Goal: Task Accomplishment & Management: Use online tool/utility

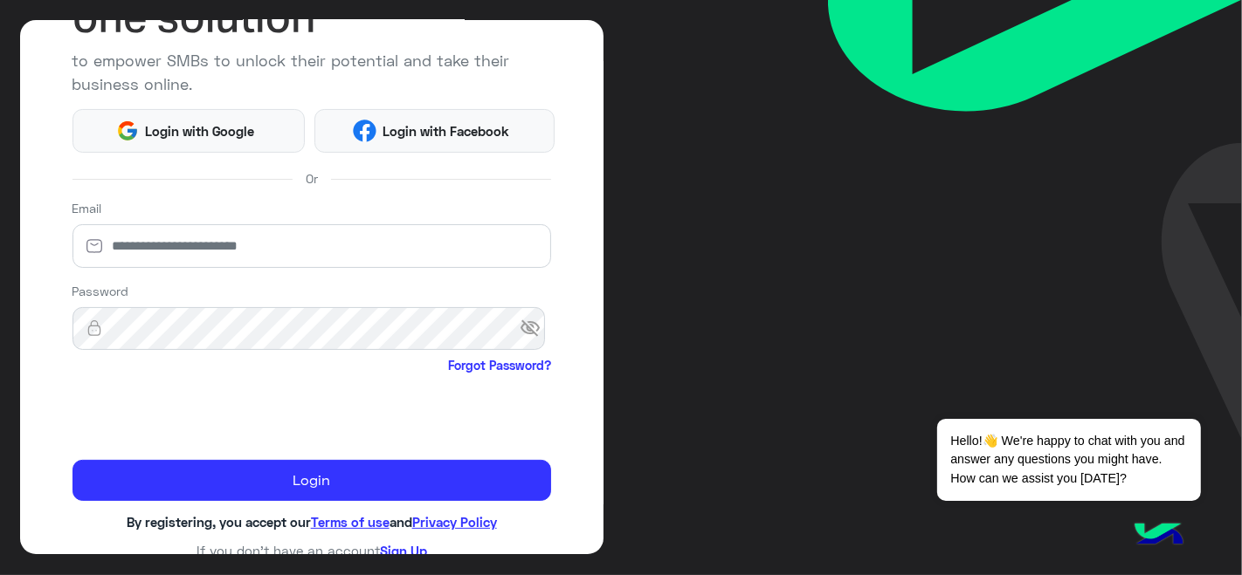
scroll to position [184, 0]
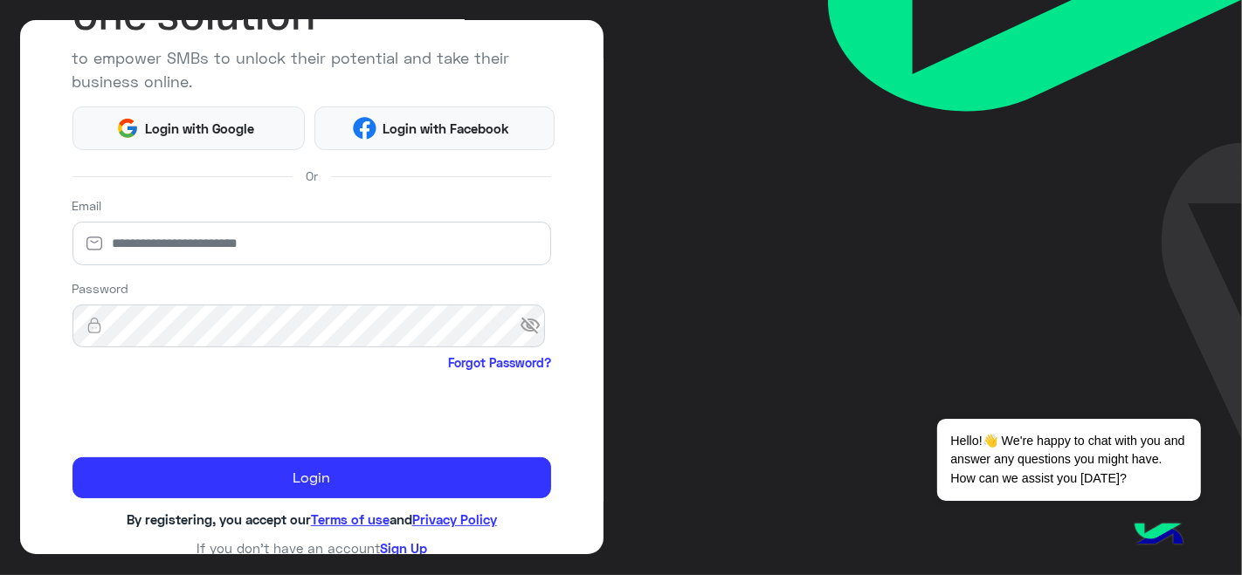
click at [382, 218] on div "Email" at bounding box center [311, 234] width 479 height 76
click at [371, 235] on input "email" at bounding box center [311, 244] width 479 height 44
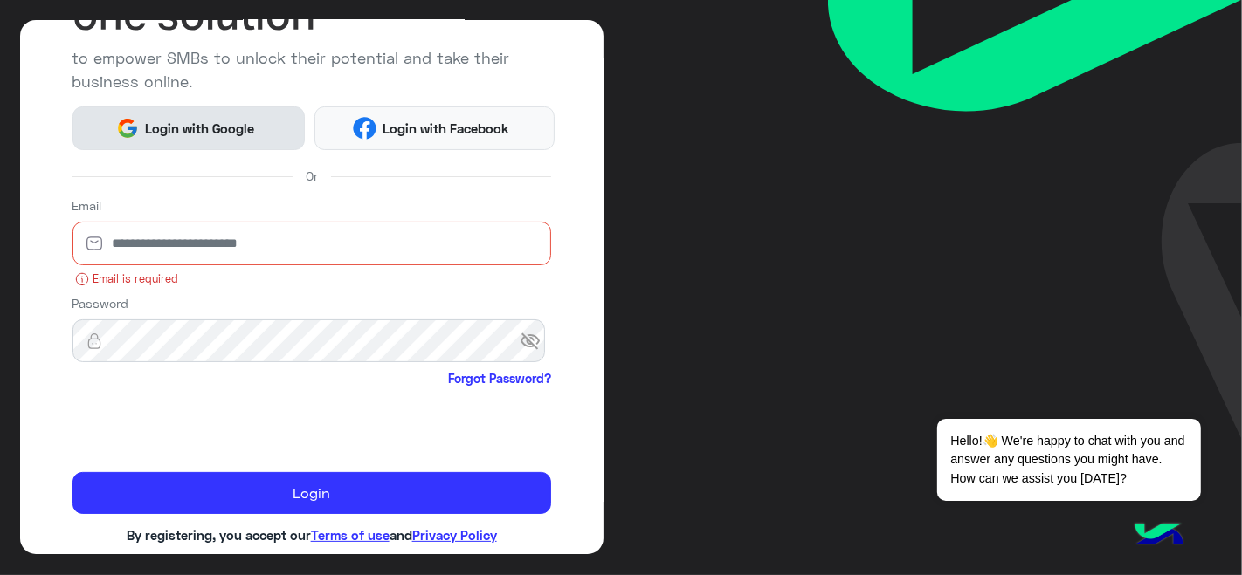
click at [244, 133] on span "Login with Google" at bounding box center [200, 129] width 122 height 20
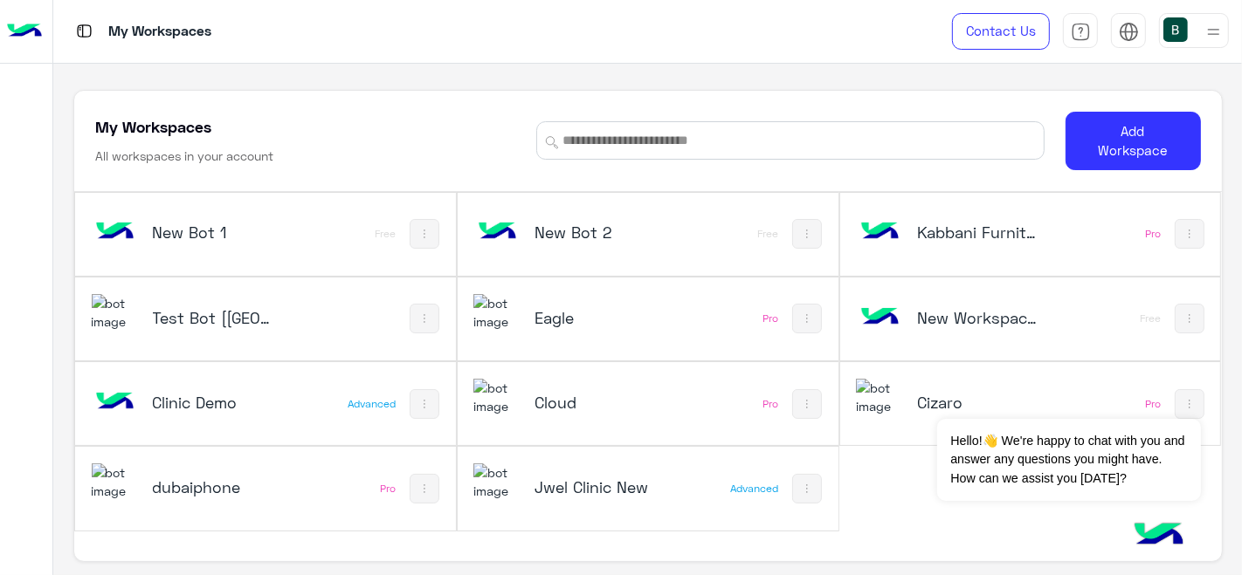
scroll to position [6, 0]
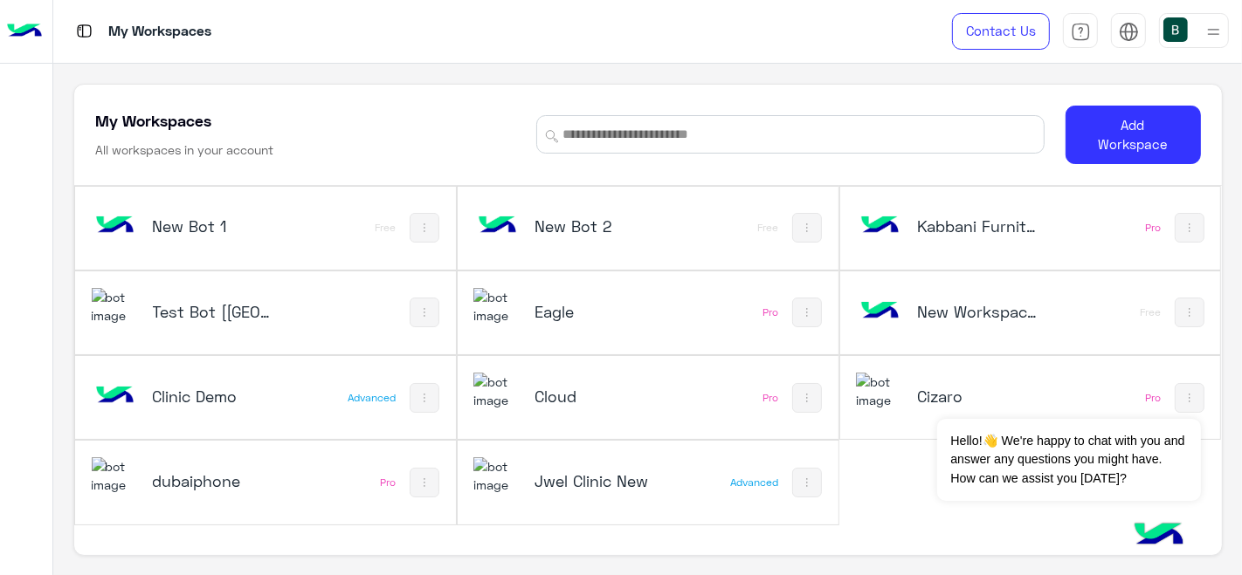
click at [579, 514] on div "New Bot 1 Free New Bot 2 Free Kabbani Furniture Pro Test Bot [QC] Eagle Pro New…" at bounding box center [647, 374] width 1147 height 376
click at [591, 471] on h5 "Jwel Clinic New" at bounding box center [596, 481] width 125 height 21
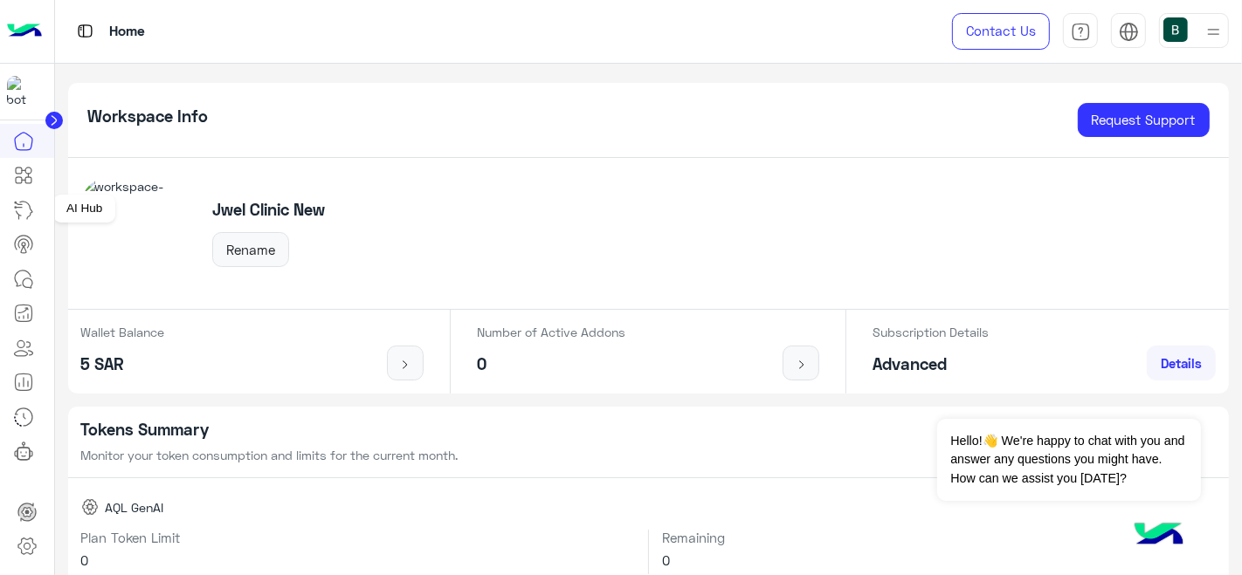
click at [24, 197] on link at bounding box center [23, 210] width 47 height 35
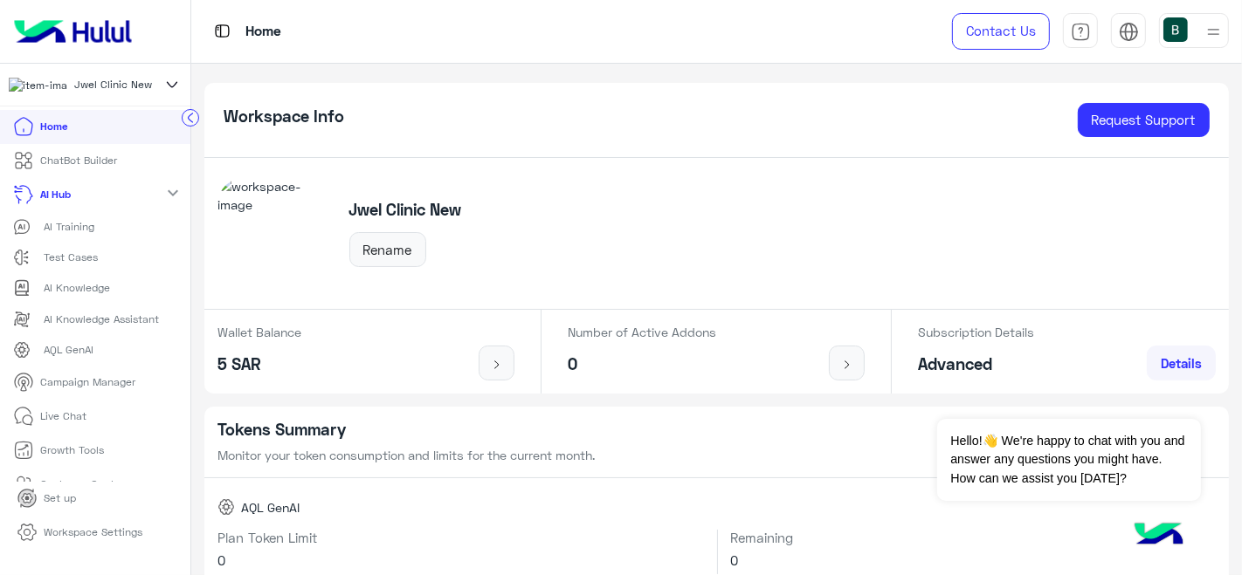
click at [67, 169] on p "ChatBot Builder" at bounding box center [79, 161] width 77 height 16
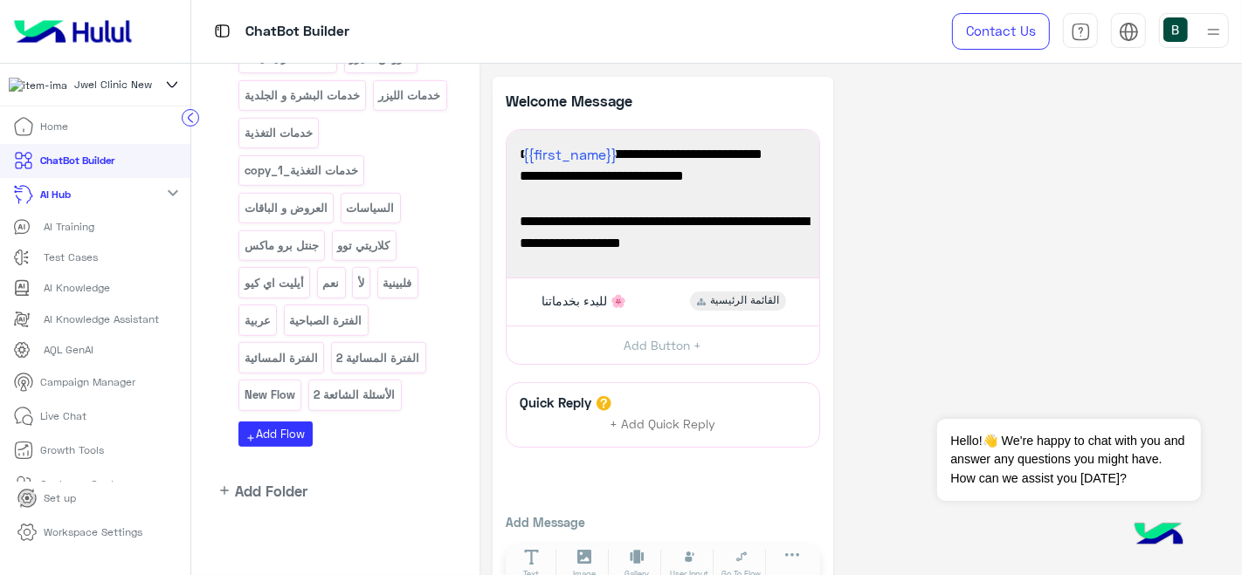
scroll to position [717, 0]
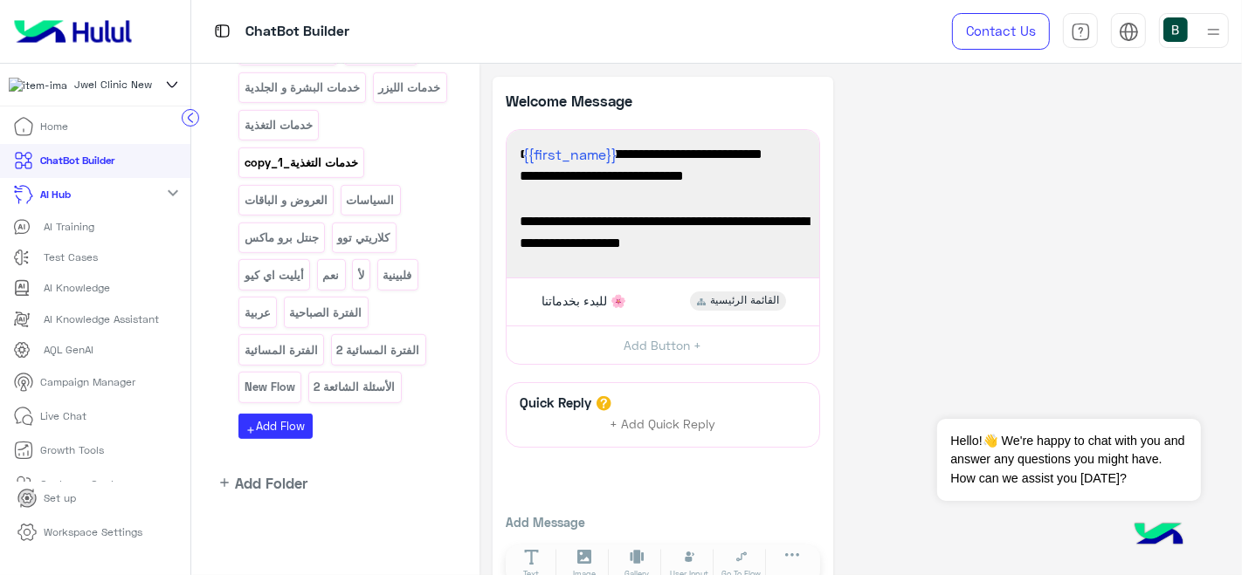
click at [307, 164] on p "خدمات التغذية_copy_1" at bounding box center [302, 163] width 116 height 20
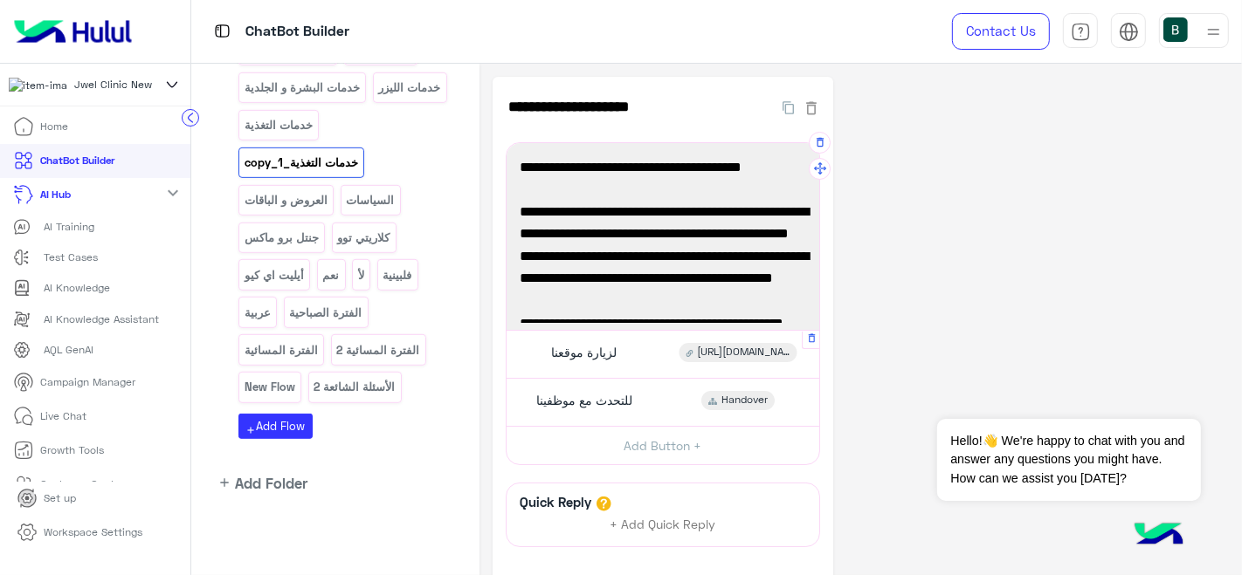
click at [594, 343] on div "لزيارة موقعنا" at bounding box center [582, 352] width 84 height 19
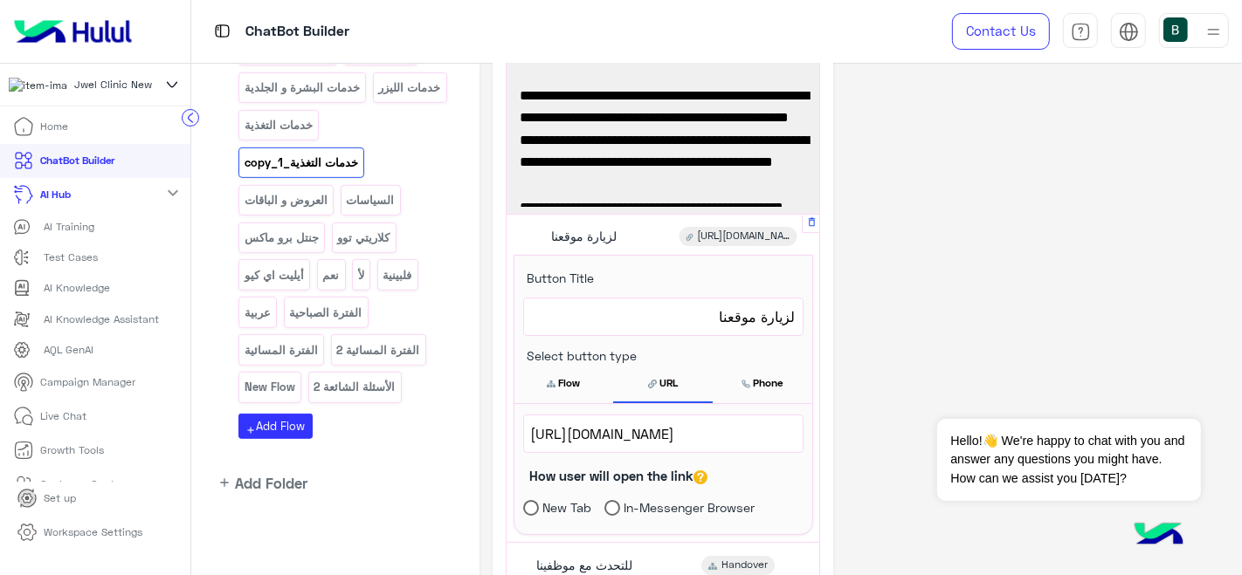
scroll to position [141, 0]
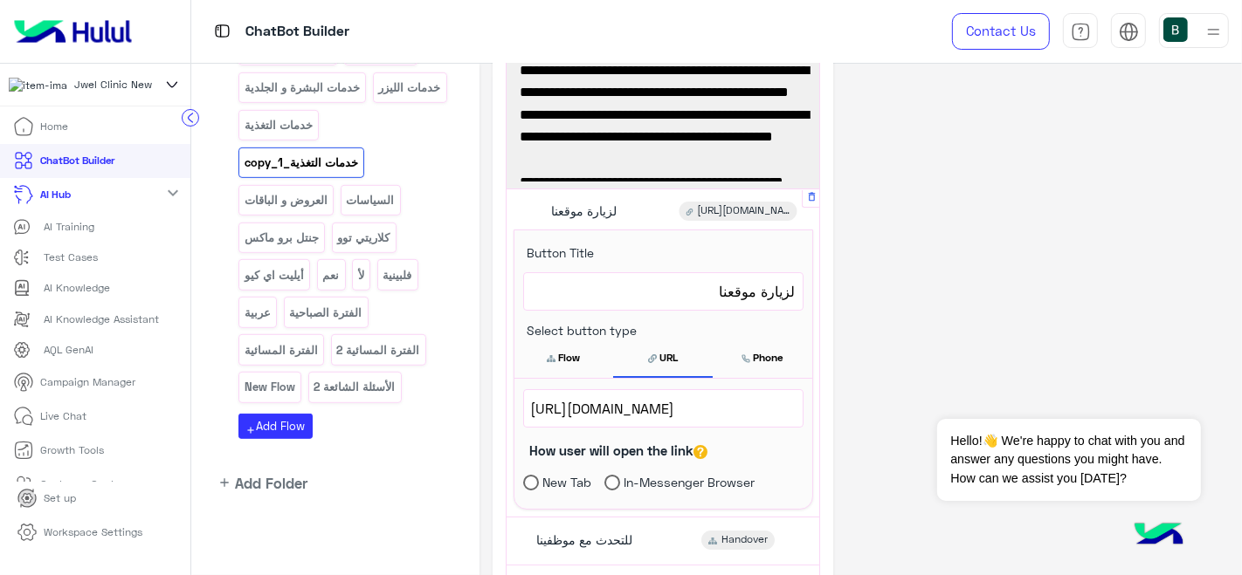
drag, startPoint x: 778, startPoint y: 406, endPoint x: 702, endPoint y: 406, distance: 76.0
click at [702, 406] on span "https://www.jwelclinic.com/nutrition" at bounding box center [663, 408] width 265 height 23
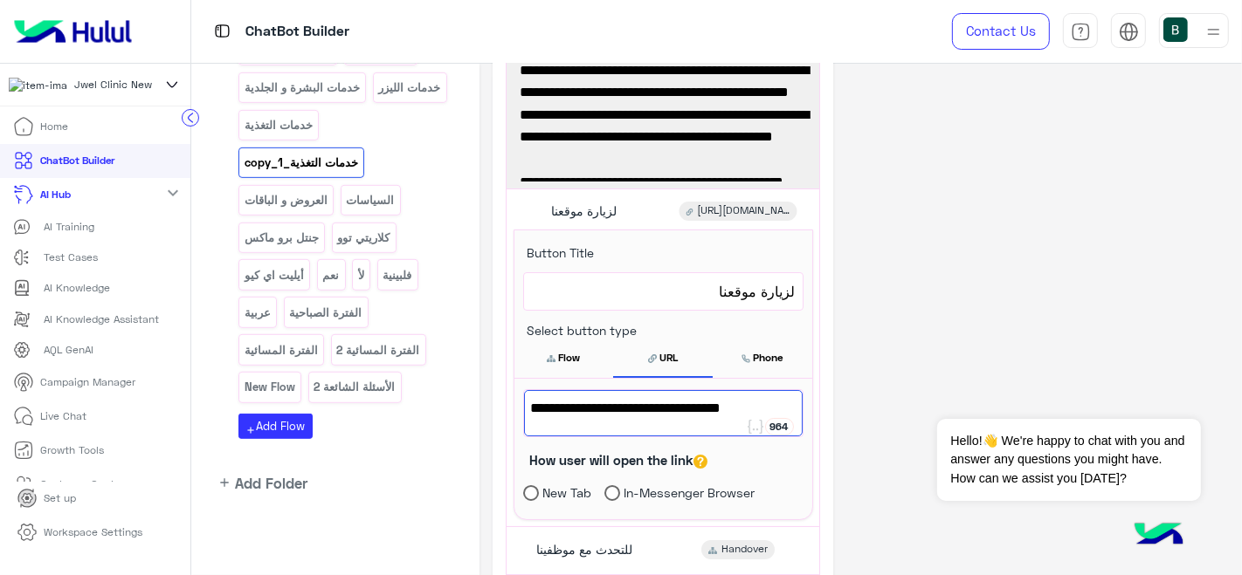
click at [914, 281] on div "**********" at bounding box center [861, 393] width 736 height 917
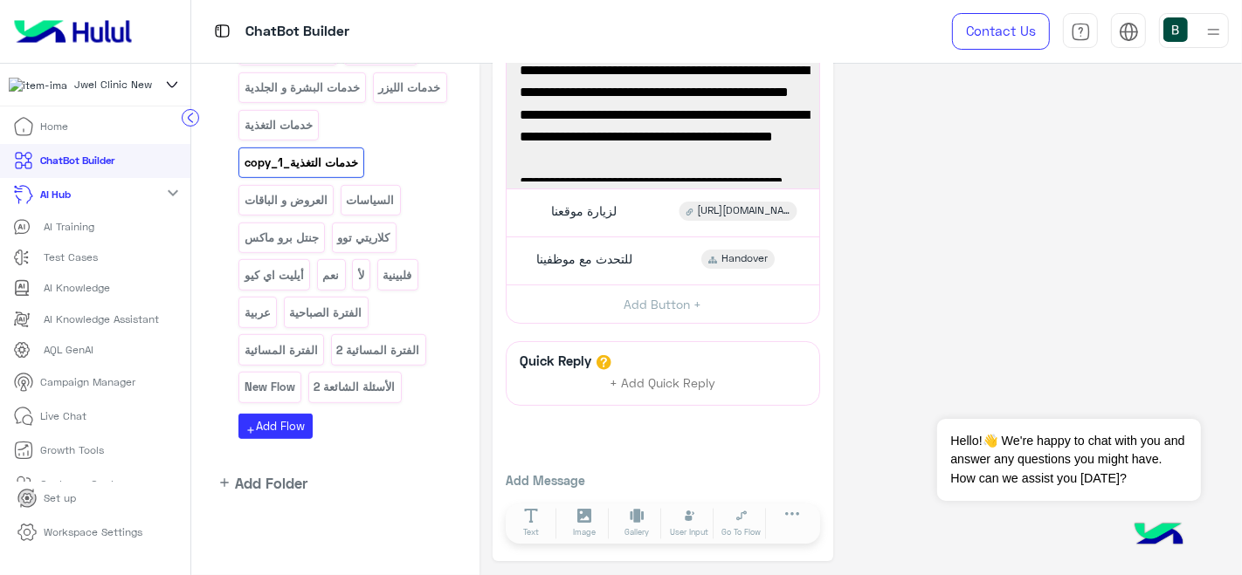
scroll to position [140, 0]
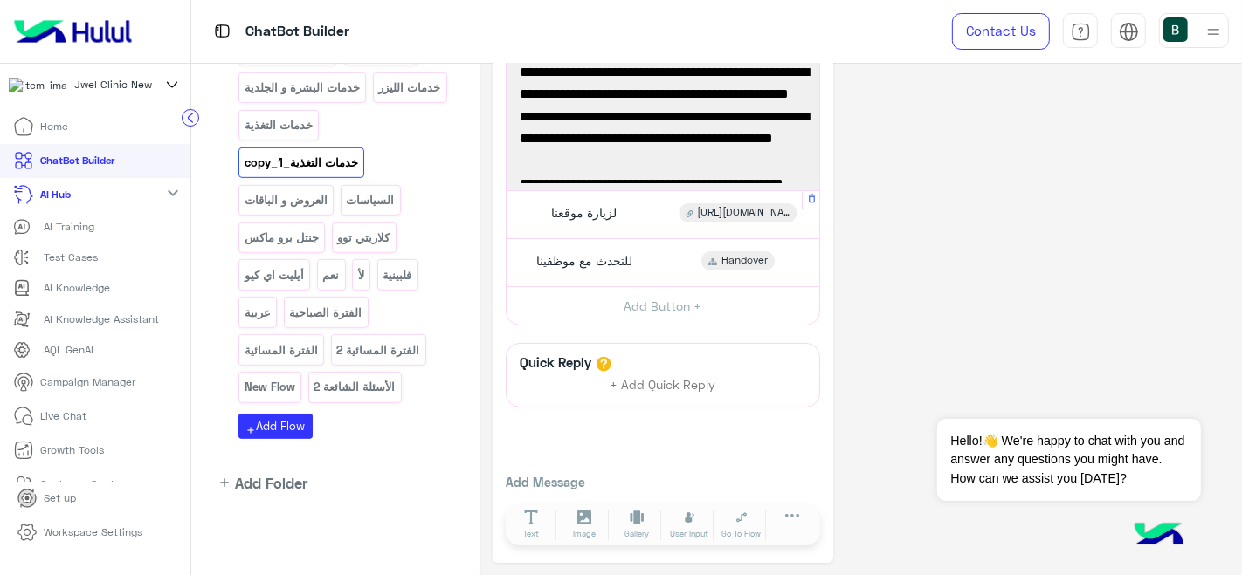
click at [642, 208] on div "لزيارة موقعنا https://www.jwelclinic.com/nutrition" at bounding box center [663, 214] width 300 height 34
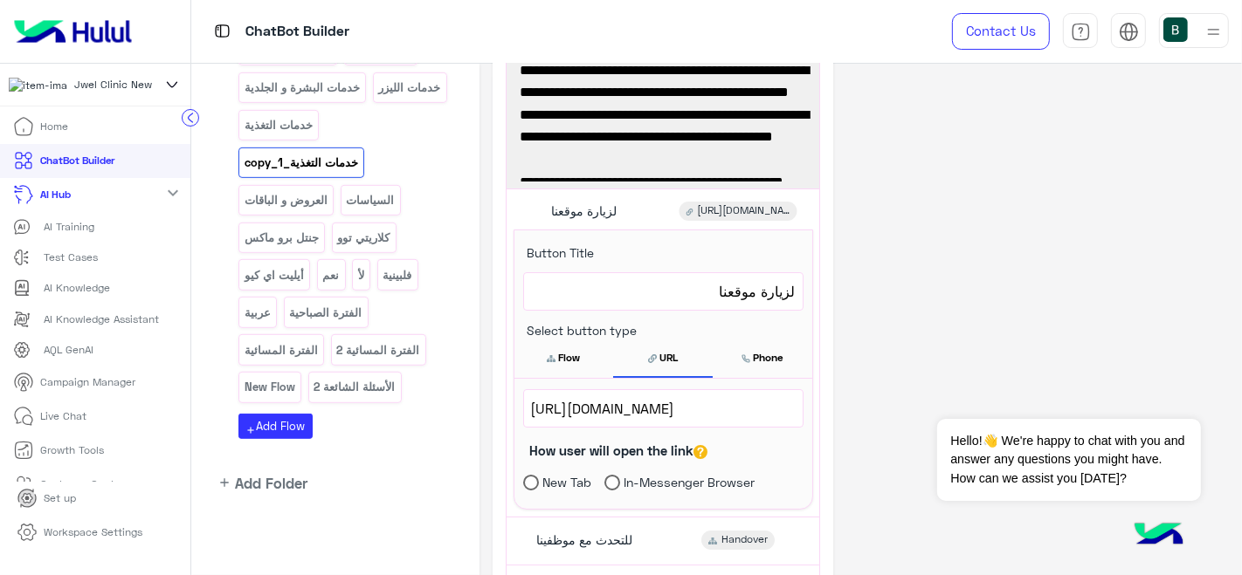
click at [686, 143] on span "💎 والأهم… نحن الوكلاء المعتمدون لبرنامج ايديا بروتين (Ideal Protein)، اللي يضمن…" at bounding box center [663, 159] width 286 height 67
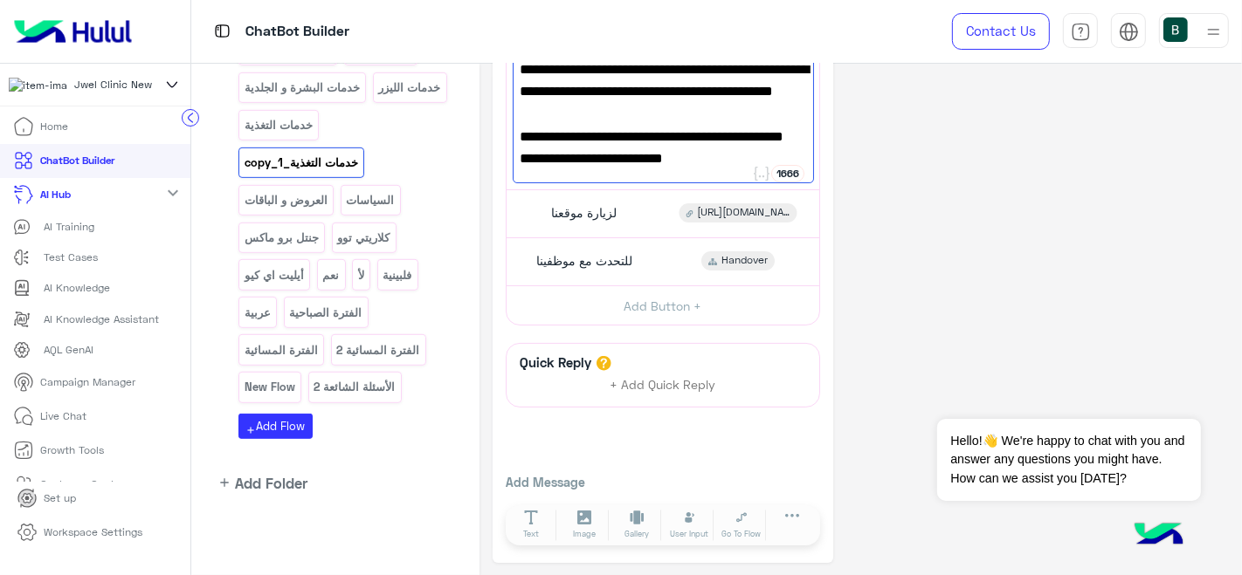
scroll to position [60, 0]
click at [287, 135] on p "خدمات التغذية" at bounding box center [279, 125] width 71 height 20
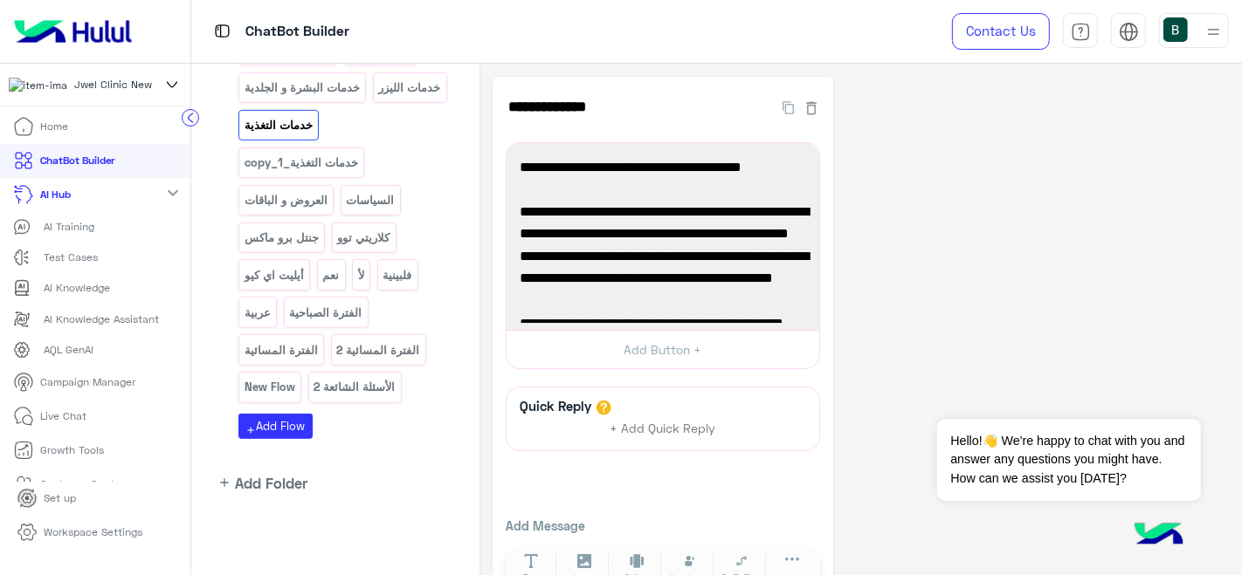
click at [872, 233] on div "**********" at bounding box center [861, 342] width 736 height 530
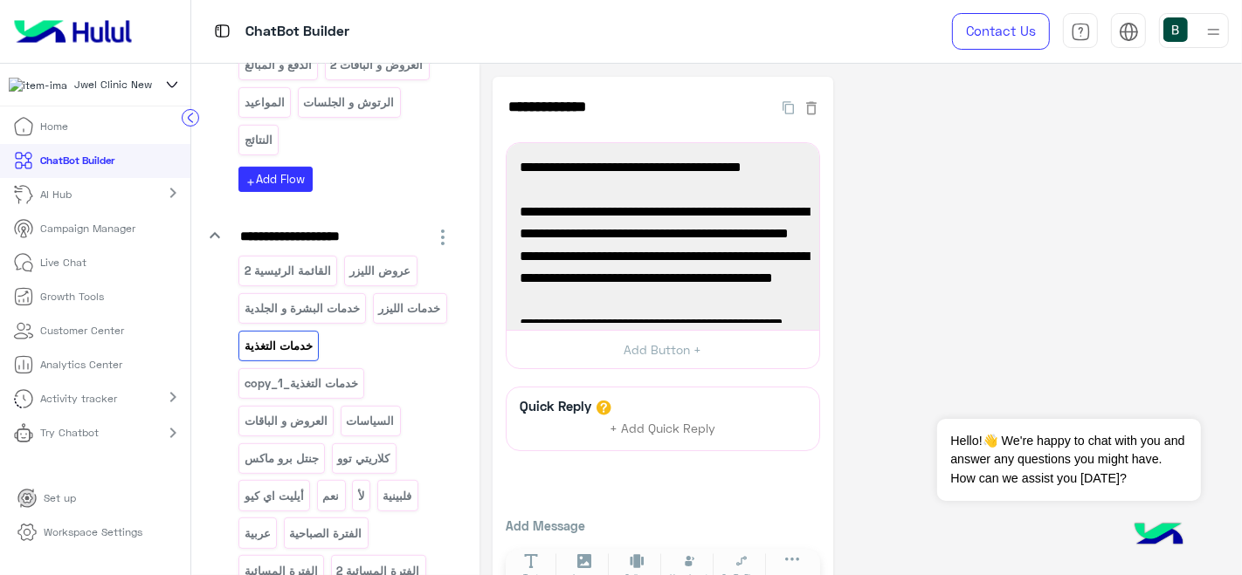
scroll to position [717, 0]
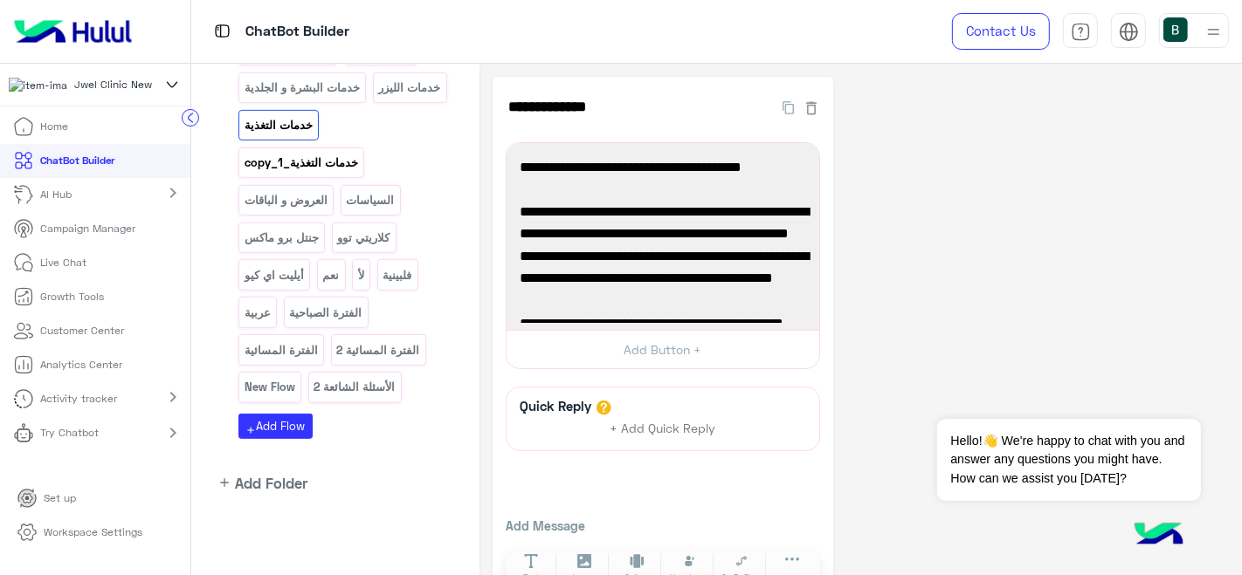
click at [299, 169] on p "خدمات التغذية_copy_1" at bounding box center [302, 163] width 116 height 20
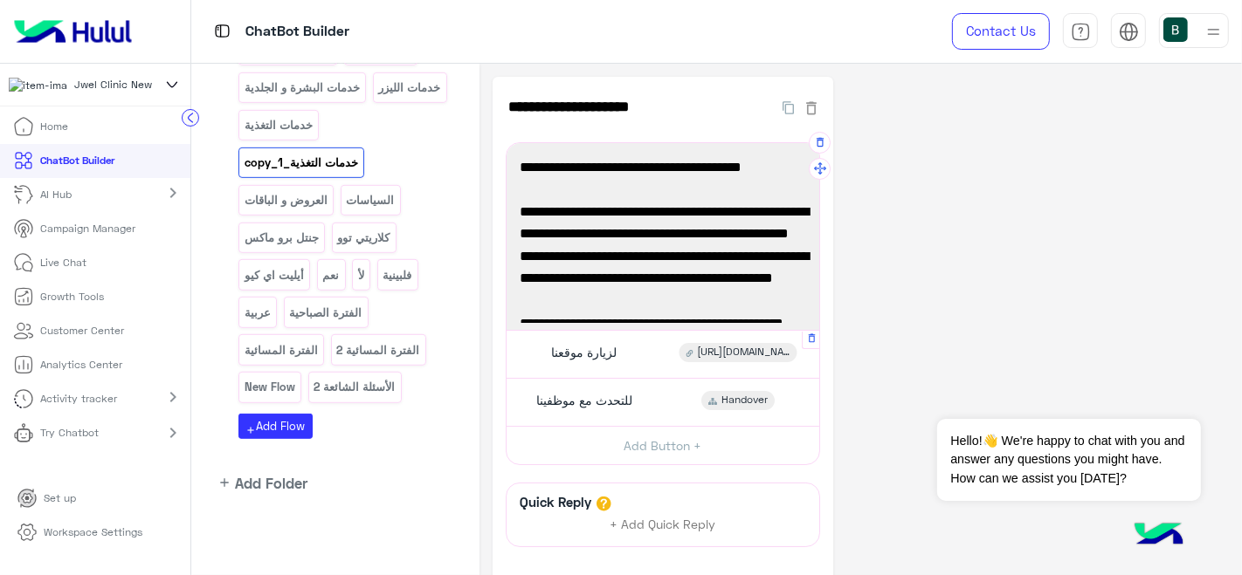
click at [649, 350] on div "لزيارة موقعنا https://www.jwelclinic.com/nutrition" at bounding box center [663, 354] width 300 height 34
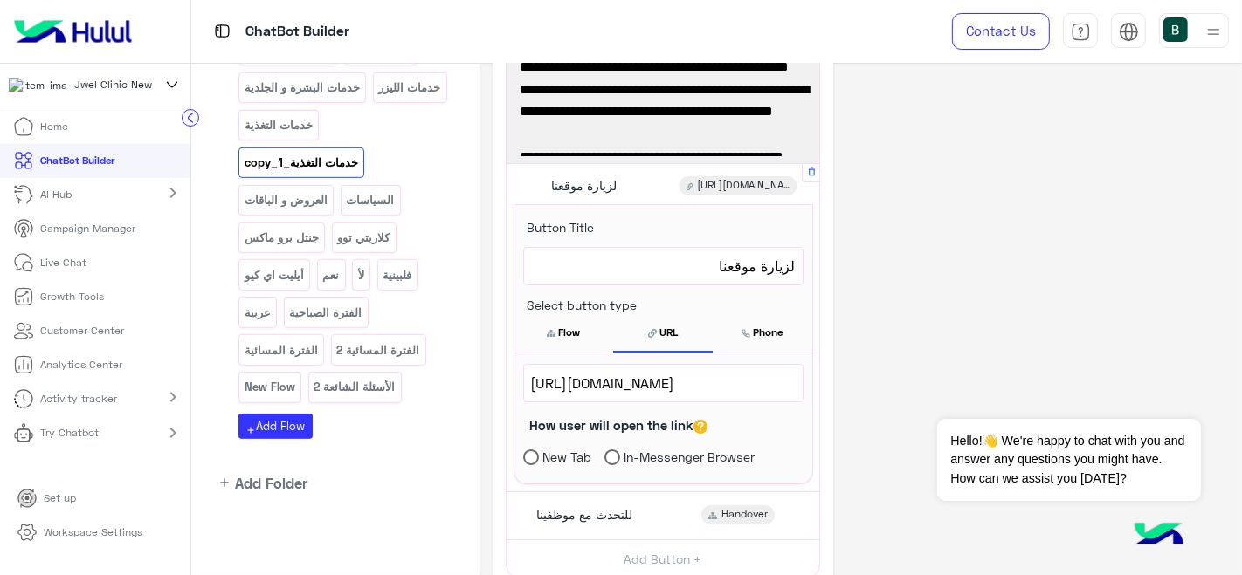
scroll to position [169, 0]
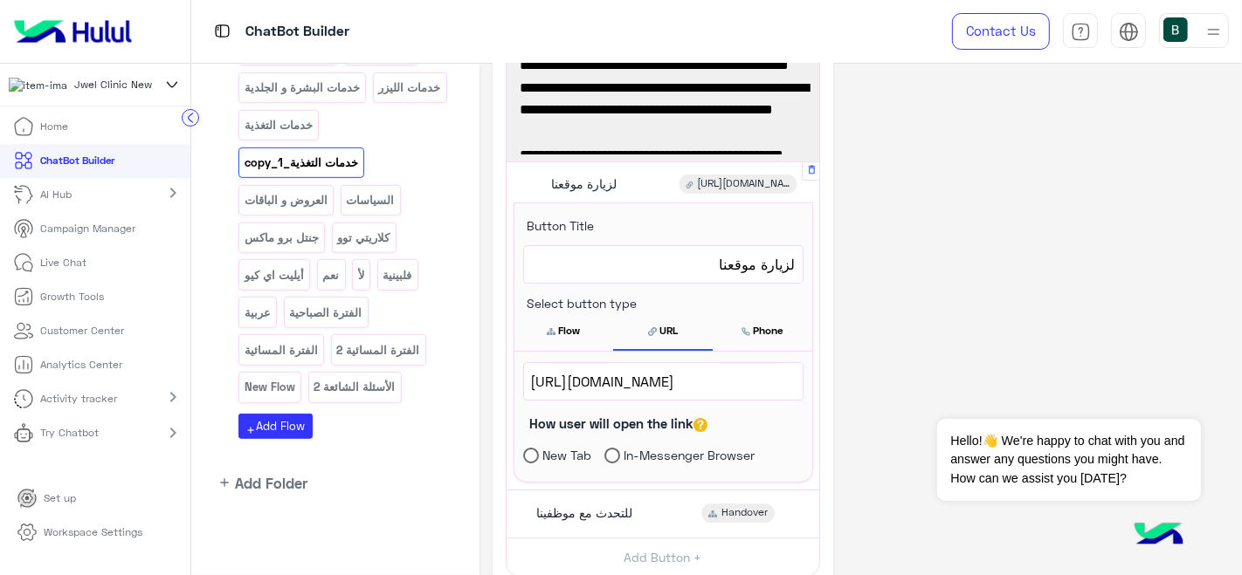
click at [661, 378] on span "https://www.jwelclinic.com/nutrition" at bounding box center [663, 381] width 265 height 23
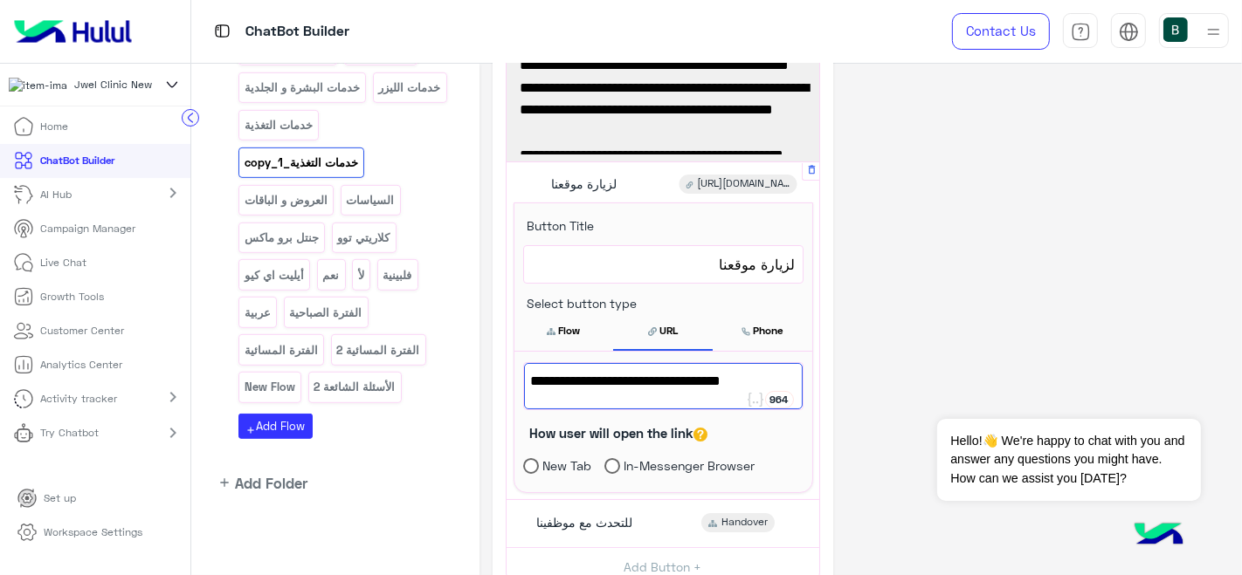
click at [661, 378] on span "https://www.jwelclinic.com/nutrition" at bounding box center [663, 381] width 265 height 23
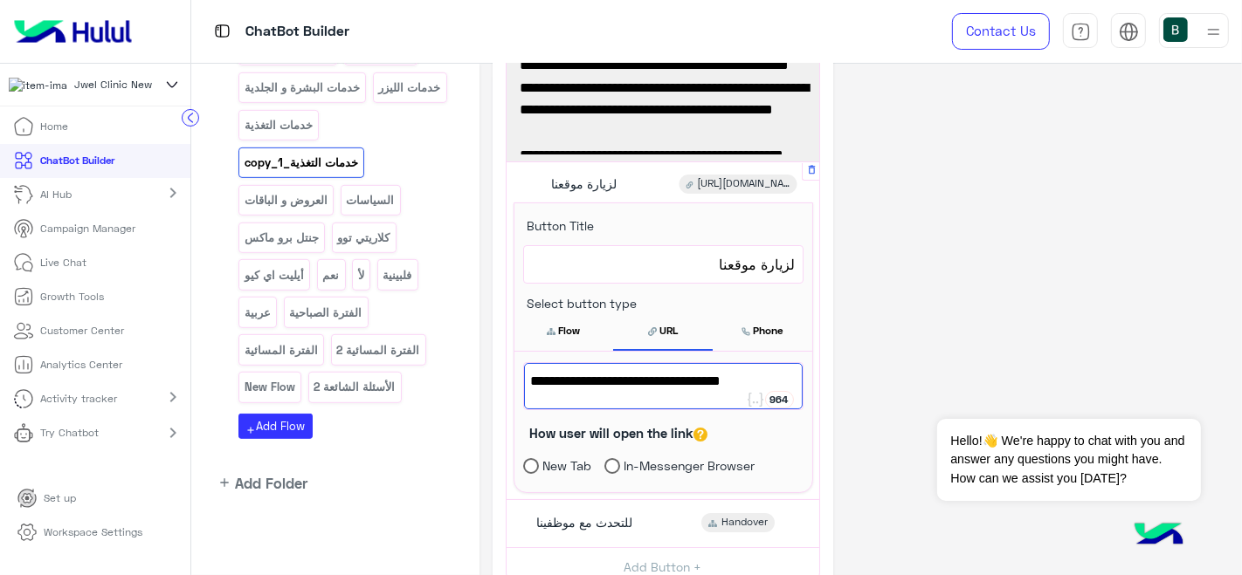
click at [786, 370] on span "https://www.jwelclinic.com/nutrition" at bounding box center [663, 381] width 265 height 23
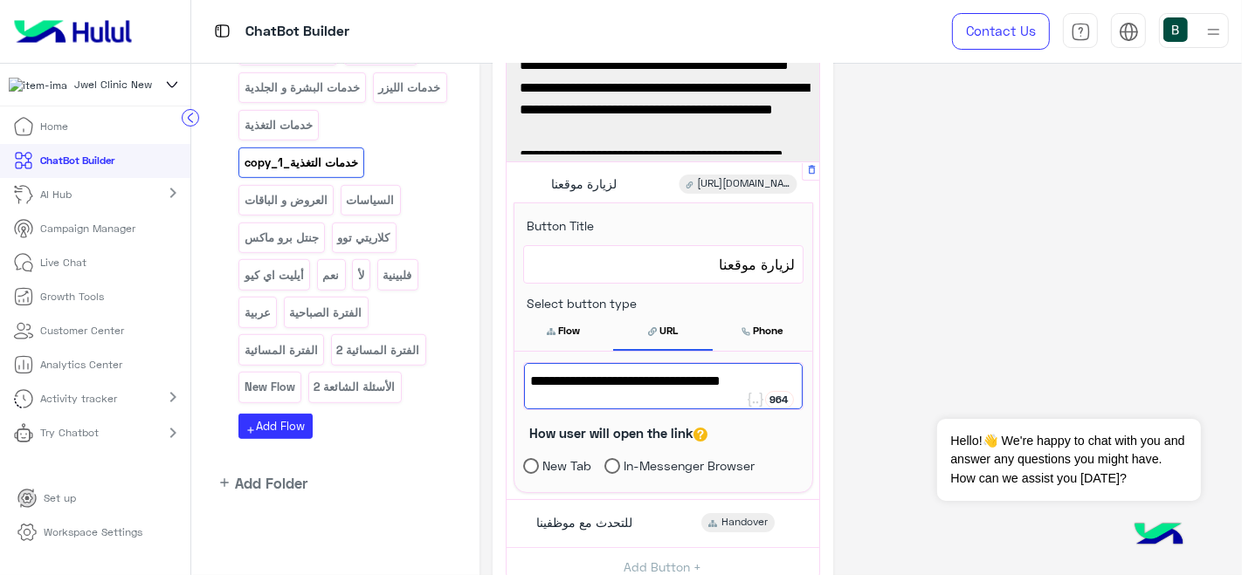
click at [786, 370] on span "https://www.jwelclinic.com/nutrition" at bounding box center [663, 381] width 265 height 23
drag, startPoint x: 786, startPoint y: 368, endPoint x: 526, endPoint y: 389, distance: 261.1
click at [531, 389] on span "https://www.jwelclinic.com/nutrition" at bounding box center [663, 381] width 265 height 23
click at [950, 173] on div "**********" at bounding box center [861, 366] width 736 height 917
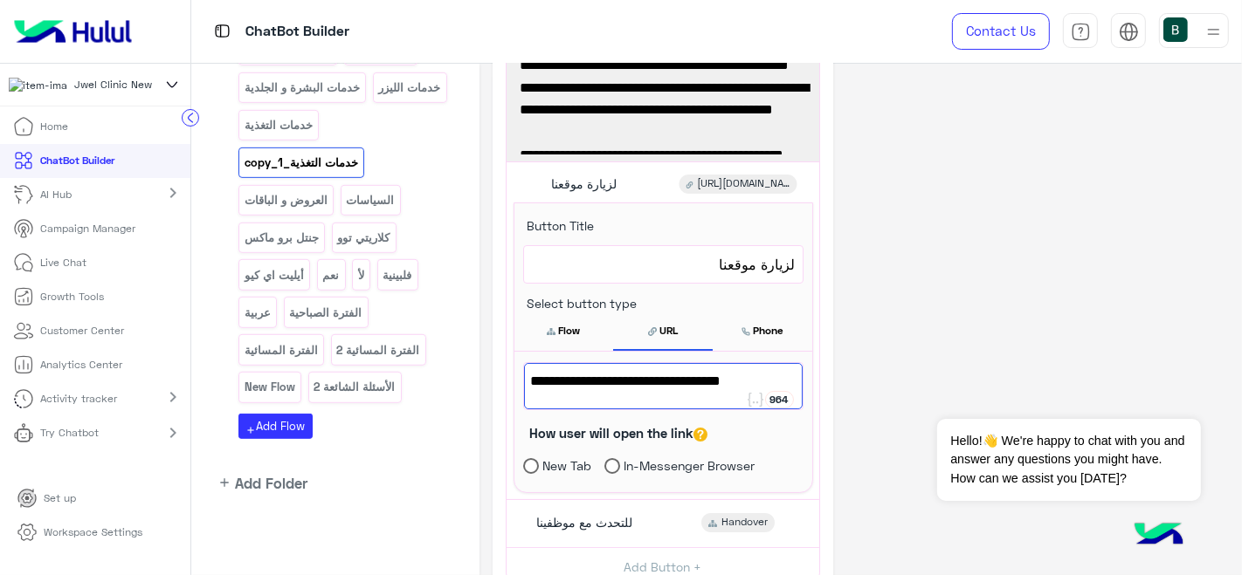
scroll to position [140, 0]
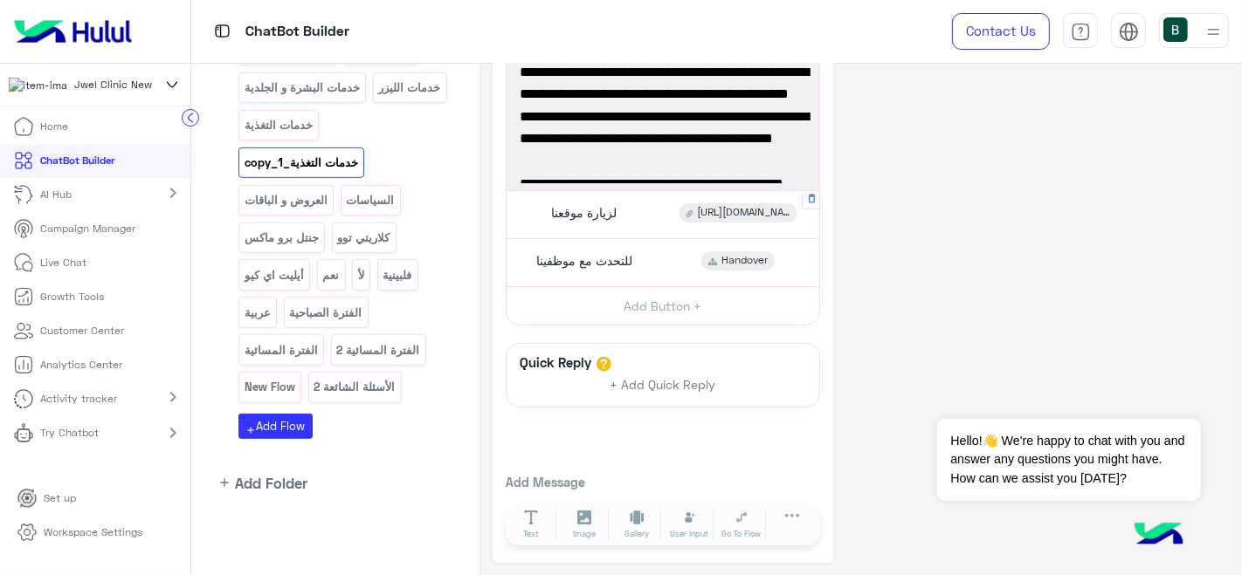
click at [596, 222] on div "لزيارة موقعنا" at bounding box center [582, 212] width 84 height 19
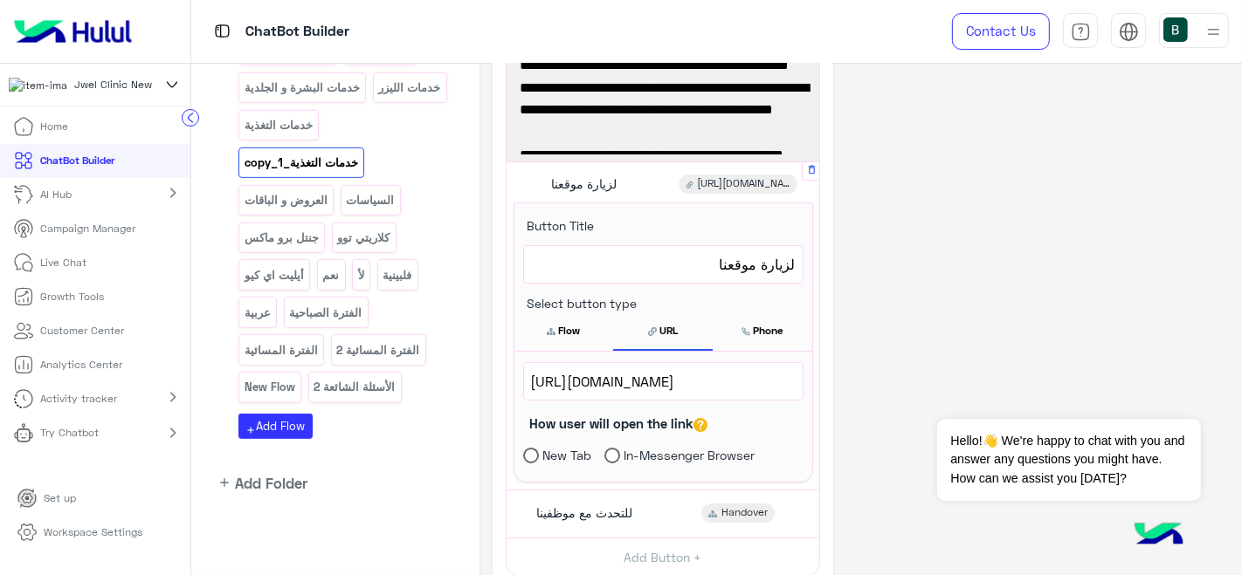
click at [626, 366] on div "https://www.jwelclinic.com/nutrition" at bounding box center [663, 381] width 279 height 37
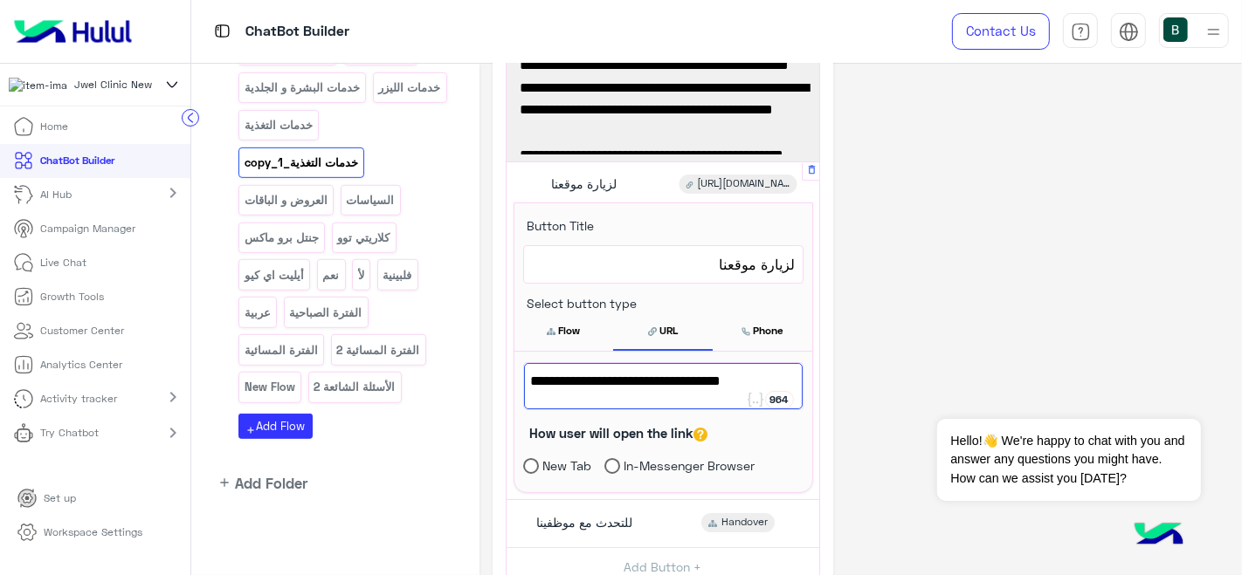
click at [626, 366] on div "https://www.jwelclinic.com/nutrition" at bounding box center [663, 386] width 279 height 46
drag, startPoint x: 775, startPoint y: 379, endPoint x: 518, endPoint y: 382, distance: 257.6
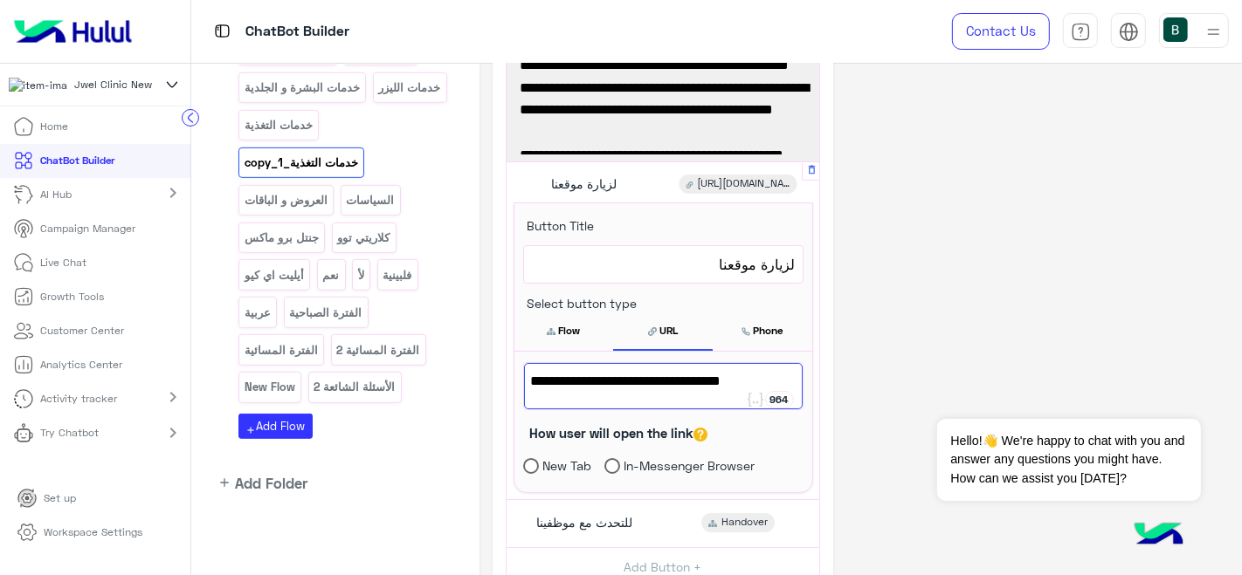
click at [524, 382] on div "https://www.jwelclinic.com/nutrition" at bounding box center [663, 386] width 279 height 46
paste textarea
click at [1022, 250] on div "**********" at bounding box center [861, 366] width 736 height 917
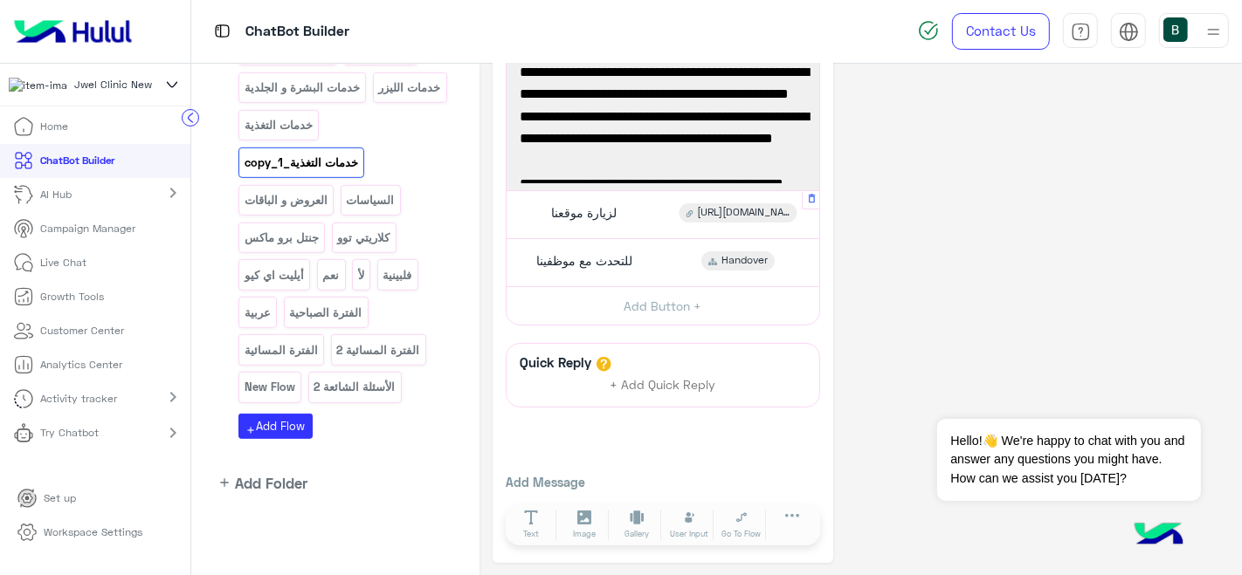
click at [1022, 250] on div "**********" at bounding box center [861, 250] width 736 height 626
click at [611, 216] on span "لزيارة موقعنا" at bounding box center [583, 213] width 65 height 16
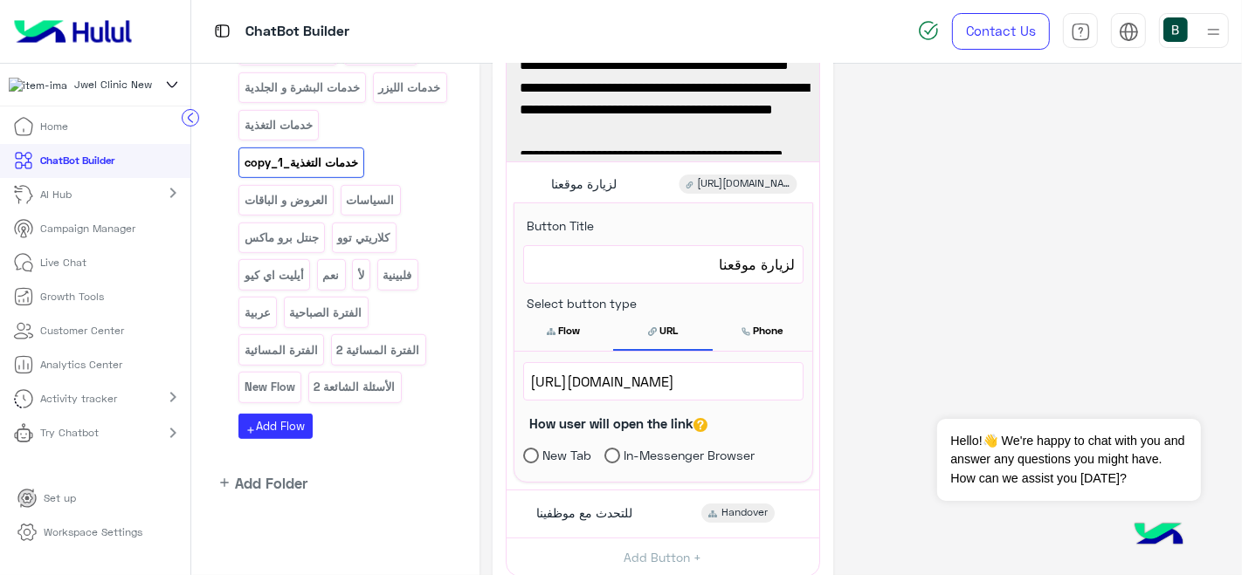
drag, startPoint x: 703, startPoint y: 369, endPoint x: 576, endPoint y: 377, distance: 126.9
click at [576, 377] on span "https://is.gd/lBfUCn" at bounding box center [663, 381] width 265 height 23
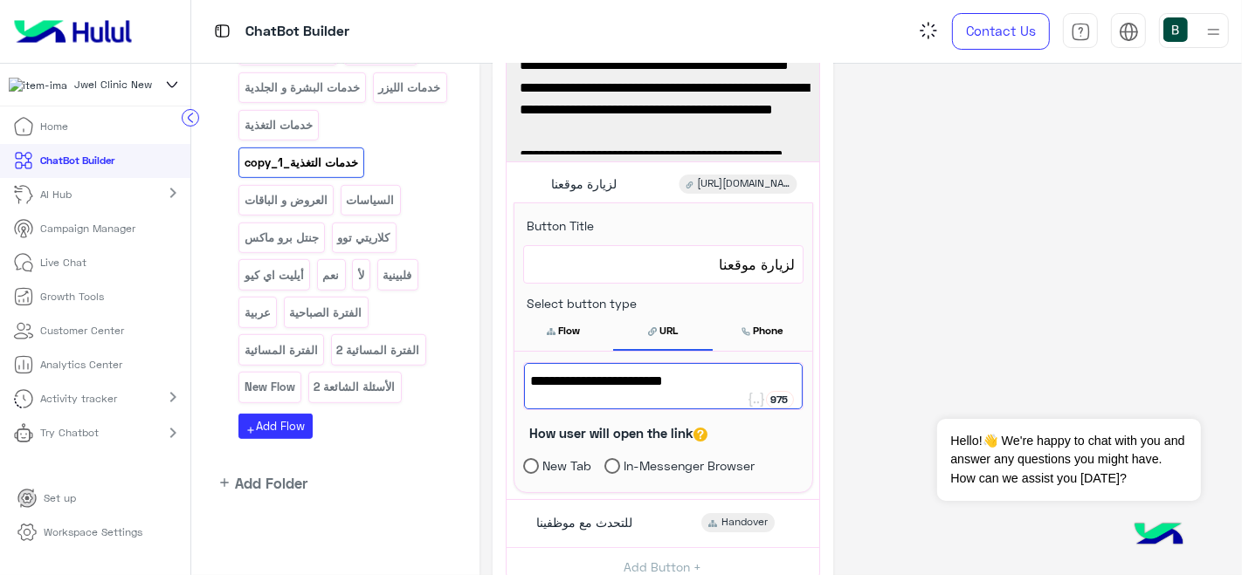
type textarea "**********"
click at [1002, 257] on div "**********" at bounding box center [861, 366] width 736 height 917
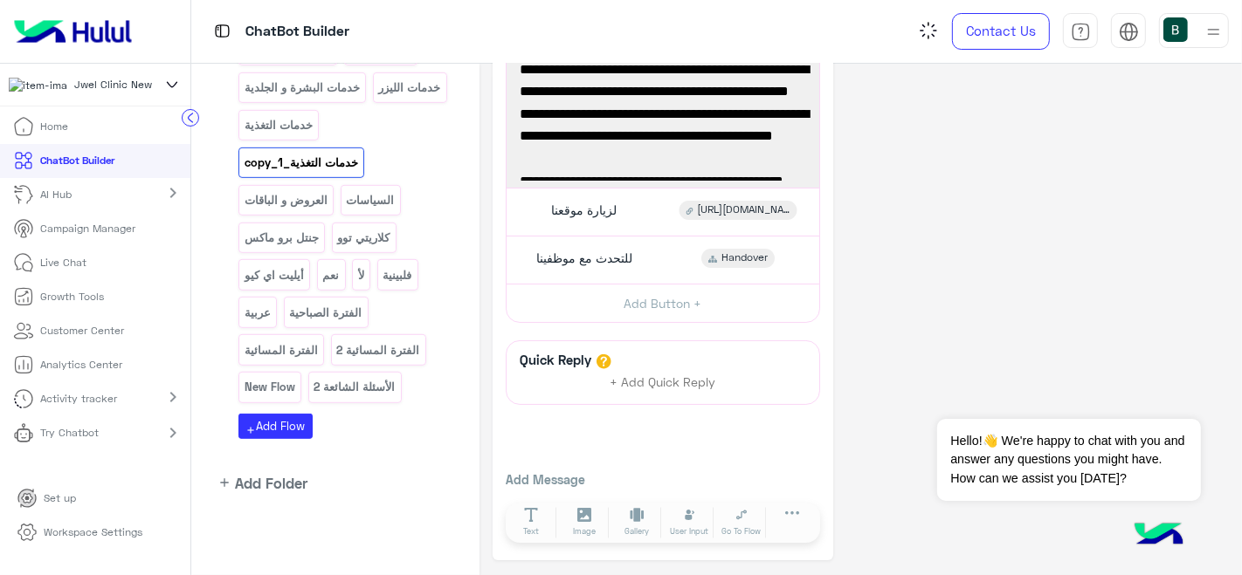
scroll to position [140, 0]
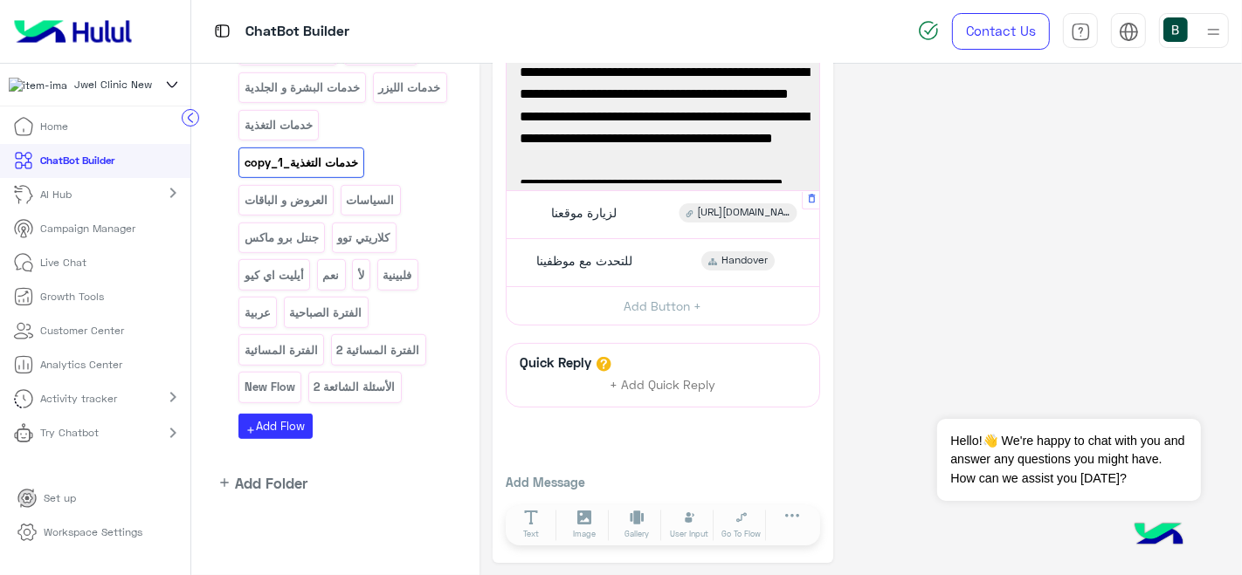
click at [713, 210] on span "https://shorturl.at/LKuQq" at bounding box center [743, 213] width 93 height 16
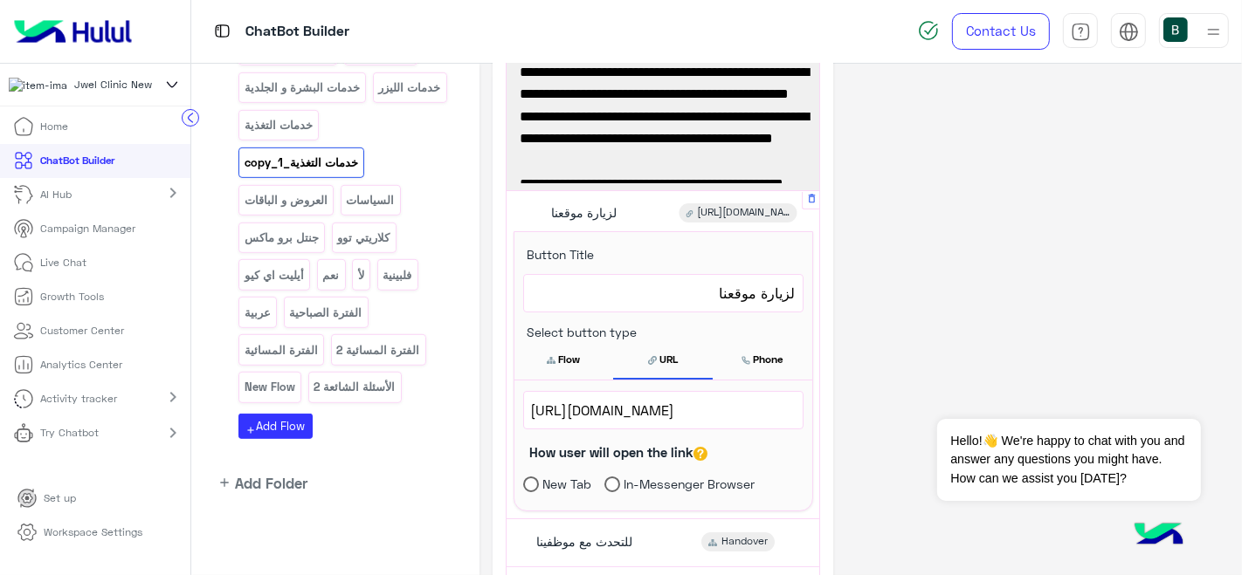
scroll to position [169, 0]
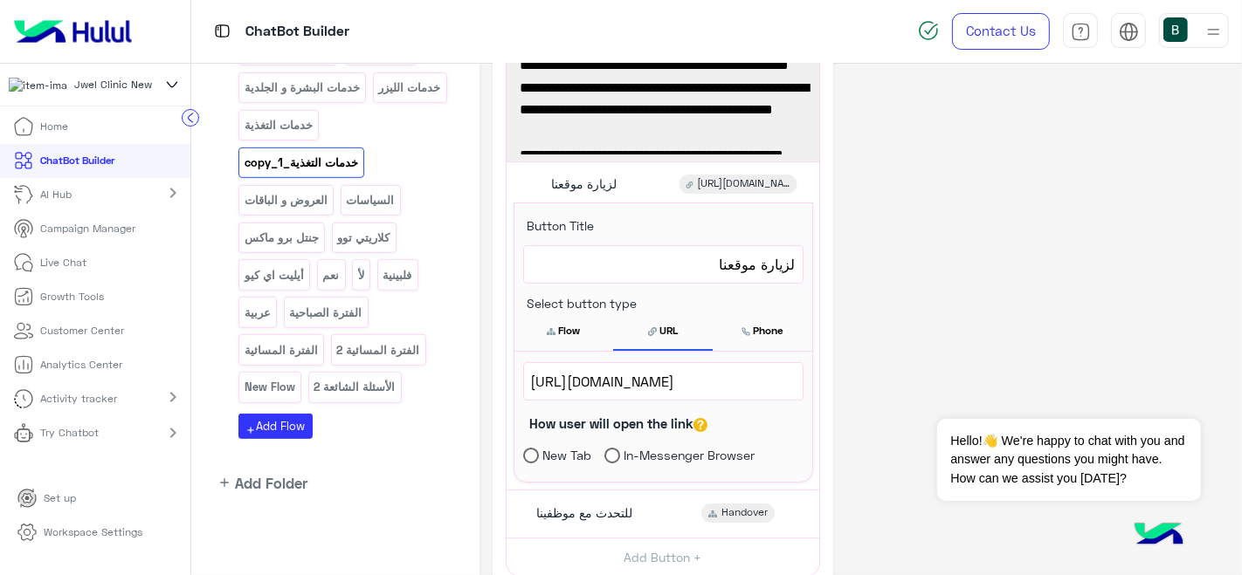
click at [643, 381] on span "https://shorturl.at/LKuQq" at bounding box center [663, 381] width 265 height 23
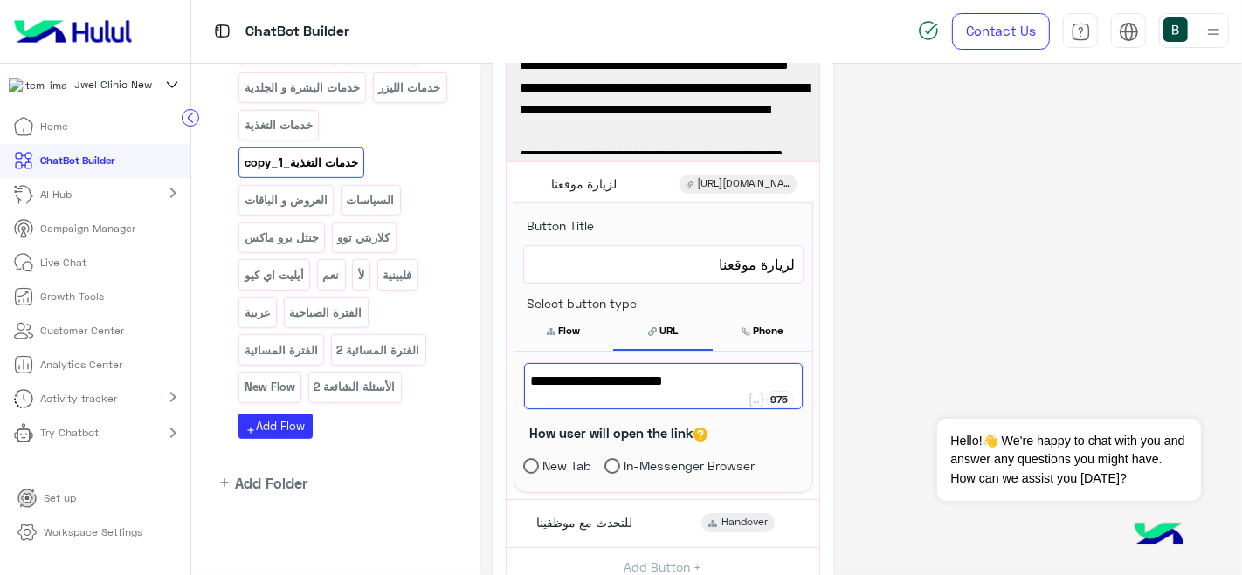
click at [643, 381] on span "https://shorturl.at/LKuQq" at bounding box center [663, 381] width 265 height 23
click at [720, 370] on span "https://shorturl.at/LKuQq" at bounding box center [663, 381] width 265 height 23
drag, startPoint x: 720, startPoint y: 370, endPoint x: 520, endPoint y: 379, distance: 200.2
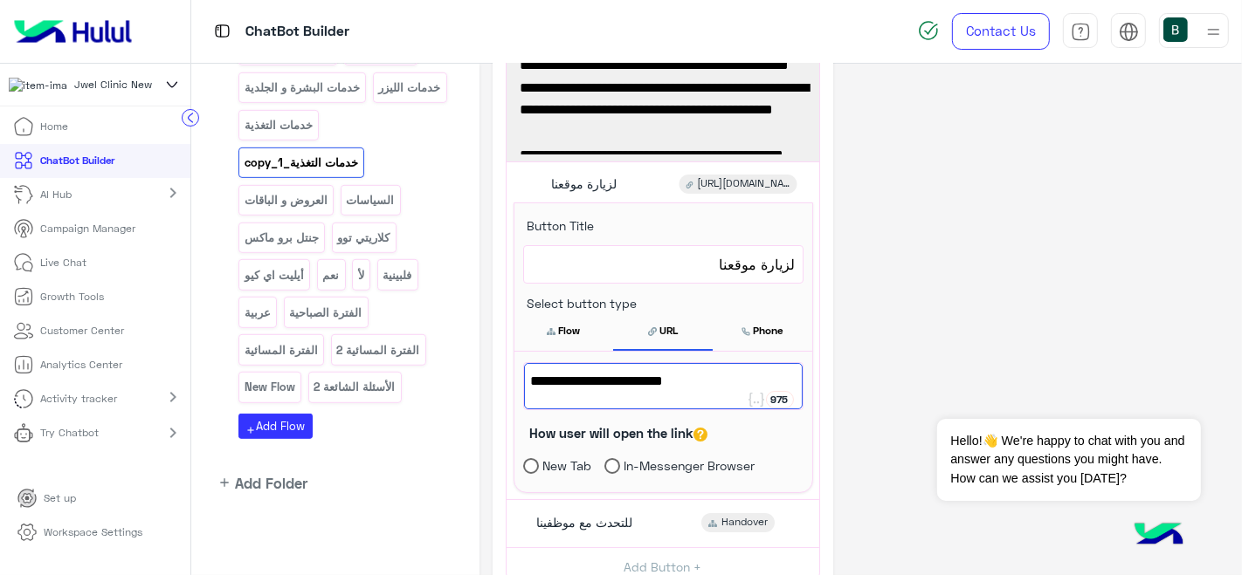
click at [524, 379] on div "https://shorturl.at/LKuQq" at bounding box center [663, 386] width 279 height 46
click at [953, 155] on div "**********" at bounding box center [861, 366] width 736 height 917
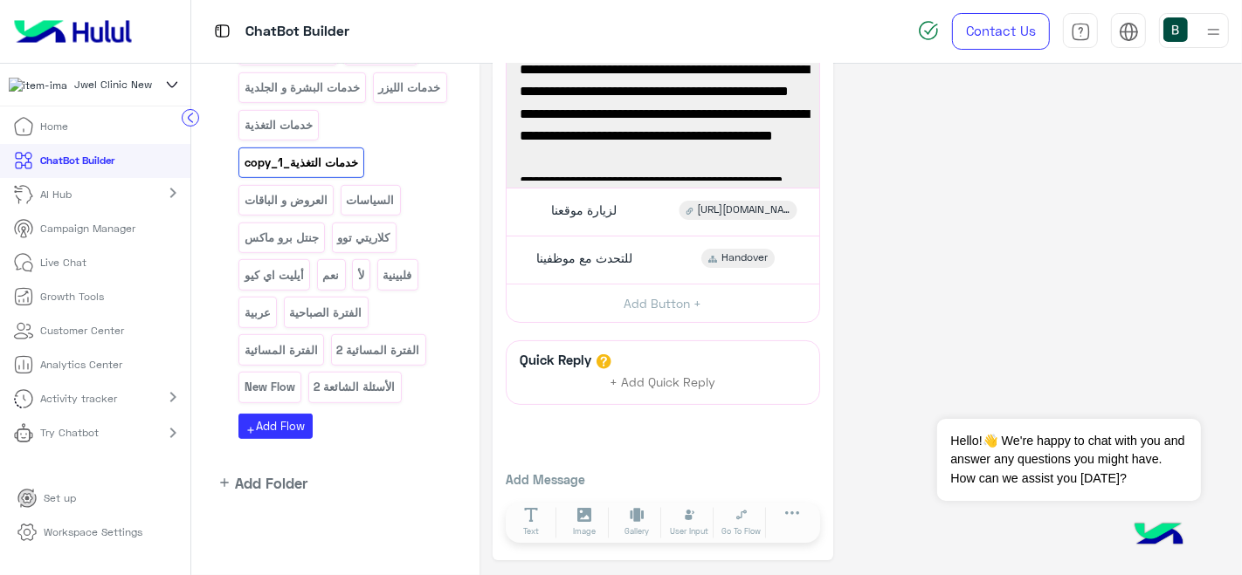
scroll to position [140, 0]
